Goal: Task Accomplishment & Management: Complete application form

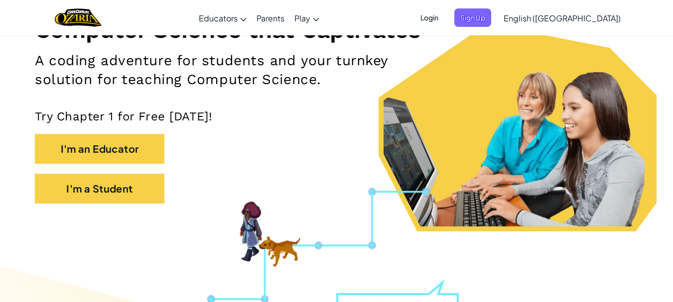
scroll to position [147, 0]
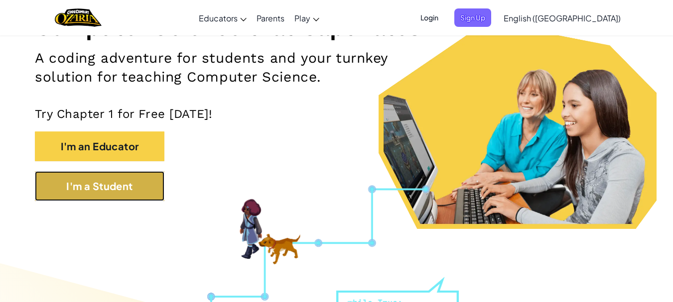
click at [80, 181] on button "I'm a Student" at bounding box center [99, 186] width 129 height 30
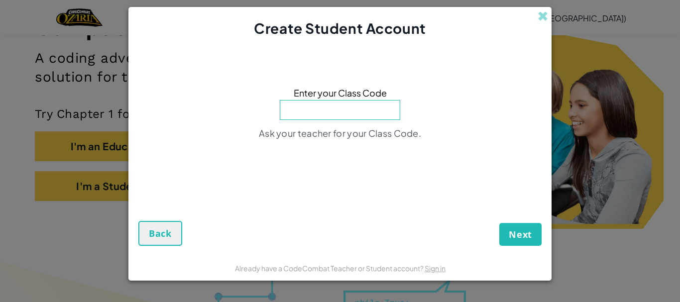
click at [533, 20] on div "Create Student Account" at bounding box center [339, 23] width 423 height 32
click at [538, 17] on span at bounding box center [543, 16] width 10 height 10
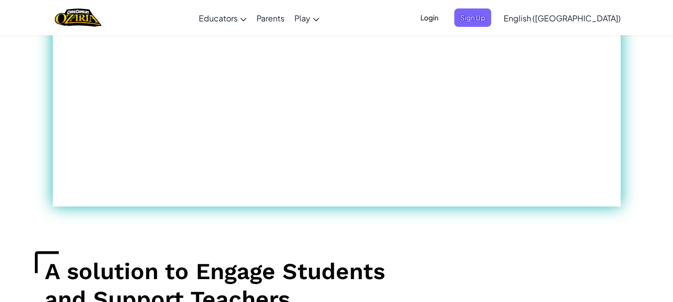
scroll to position [0, 0]
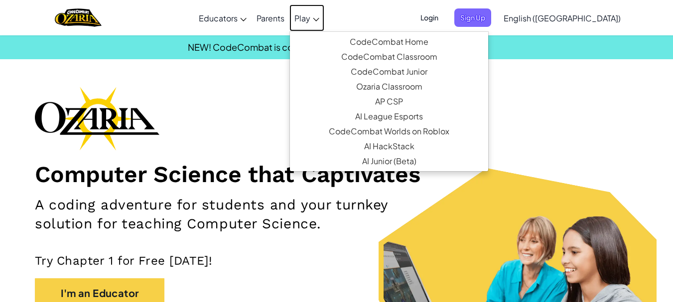
click at [310, 15] on span "Play" at bounding box center [302, 18] width 16 height 10
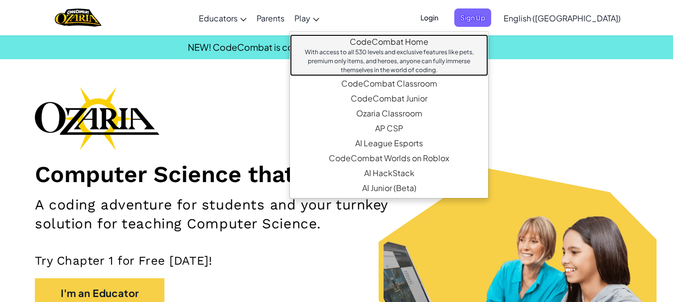
click at [411, 44] on link "CodeCombat Home With access to all 530 levels and exclusive features like pets,…" at bounding box center [389, 55] width 198 height 42
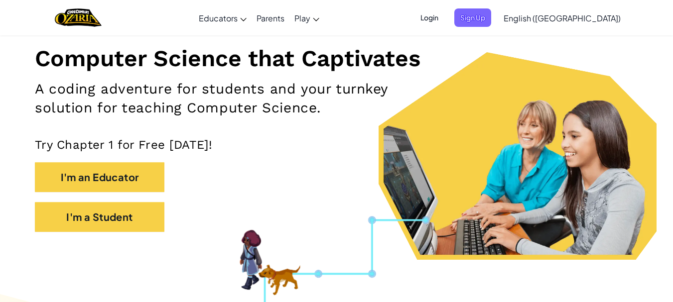
scroll to position [119, 0]
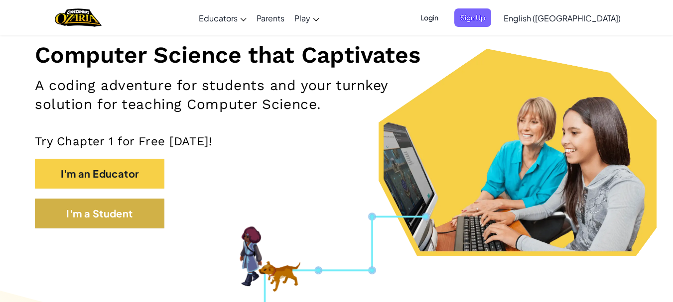
click at [86, 211] on button "I'm a Student" at bounding box center [99, 214] width 129 height 30
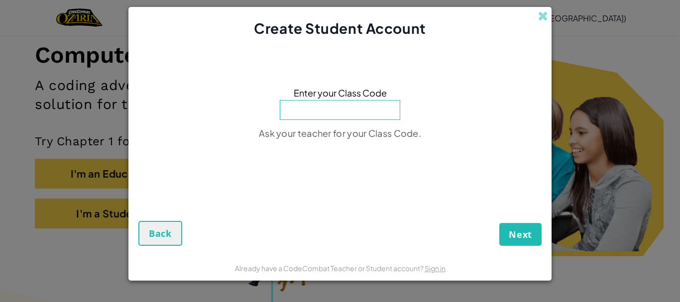
click at [551, 20] on div "Create Student Account" at bounding box center [339, 23] width 423 height 32
click at [545, 17] on span at bounding box center [543, 16] width 10 height 10
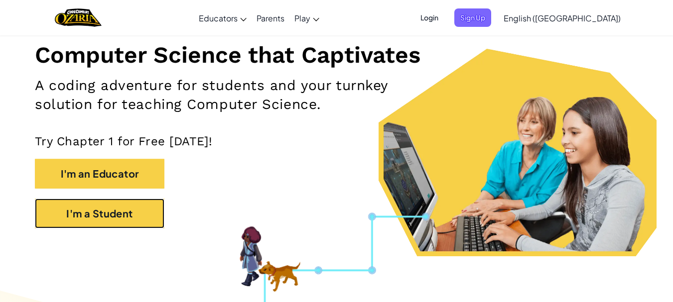
click at [35, 199] on button "I'm a Student" at bounding box center [99, 214] width 129 height 30
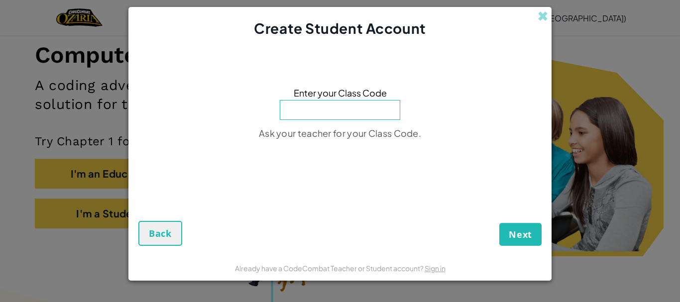
click at [153, 237] on span "Back" at bounding box center [160, 234] width 23 height 12
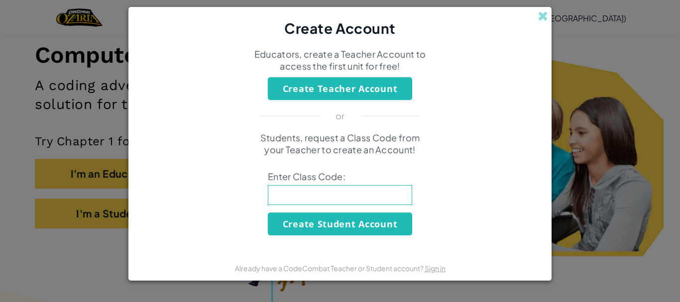
click at [538, 13] on span at bounding box center [543, 16] width 10 height 10
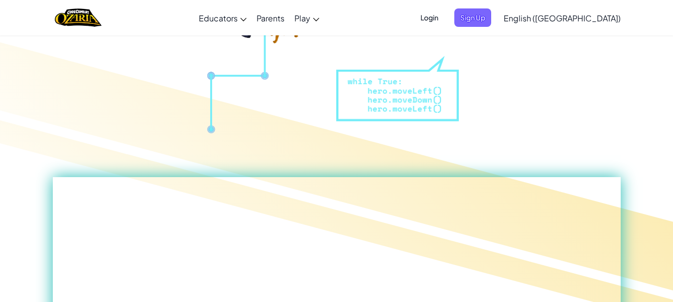
scroll to position [295, 0]
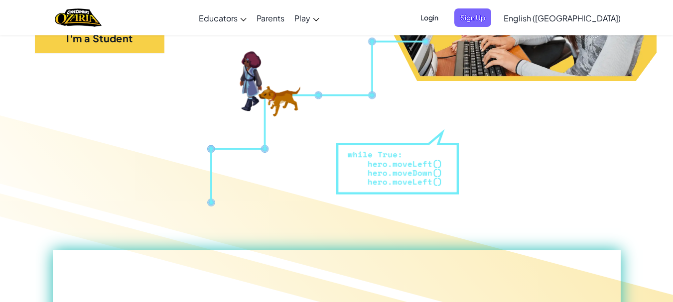
click at [354, 215] on div at bounding box center [336, 256] width 673 height 303
